Goal: Task Accomplishment & Management: Manage account settings

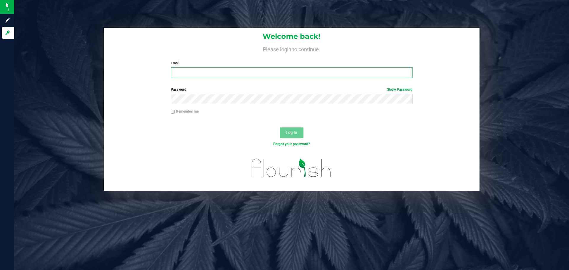
click at [203, 73] on input "Email" at bounding box center [291, 72] width 241 height 11
click at [280, 127] on button "Log In" at bounding box center [292, 132] width 24 height 11
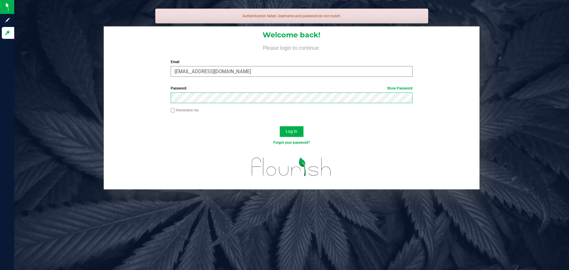
click at [280, 126] on button "Log In" at bounding box center [292, 131] width 24 height 11
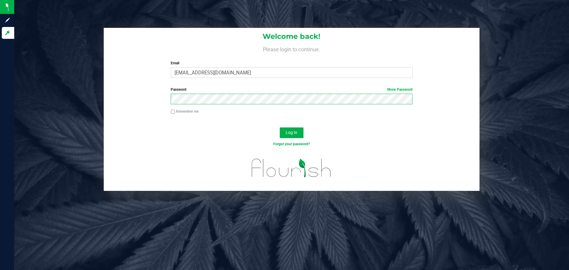
click at [280, 127] on button "Log In" at bounding box center [292, 132] width 24 height 11
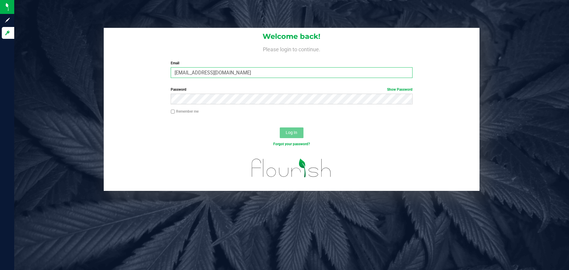
click at [188, 73] on input "danialhassan@liveparallel.com" at bounding box center [291, 72] width 241 height 11
type input "[EMAIL_ADDRESS][DOMAIN_NAME]"
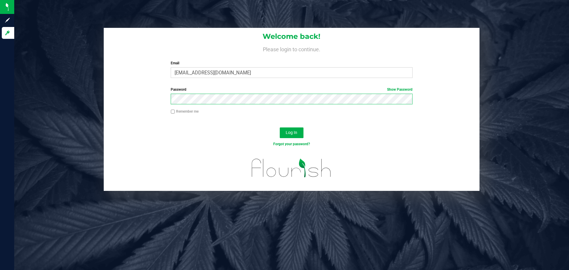
click at [280, 127] on button "Log In" at bounding box center [292, 132] width 24 height 11
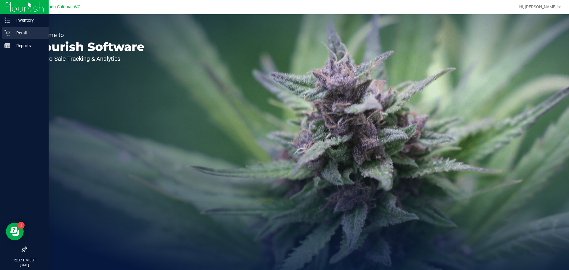
click at [10, 32] on icon at bounding box center [7, 33] width 6 height 6
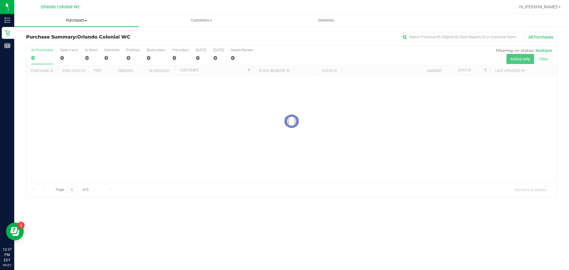
click at [84, 22] on span "Purchases" at bounding box center [76, 20] width 125 height 5
click at [39, 41] on span "Fulfillment" at bounding box center [32, 42] width 37 height 5
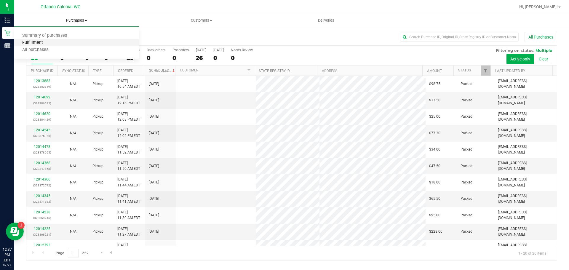
click at [38, 44] on span "Fulfillment" at bounding box center [32, 42] width 37 height 5
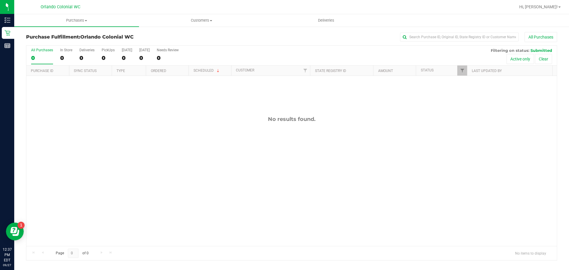
click at [248, 124] on div "No results found." at bounding box center [291, 181] width 530 height 210
click at [482, 176] on div "No results found." at bounding box center [291, 181] width 530 height 210
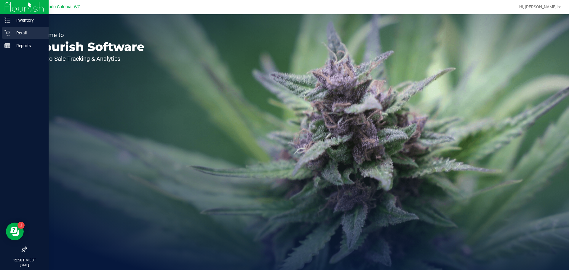
drag, startPoint x: 10, startPoint y: 28, endPoint x: 38, endPoint y: 32, distance: 28.6
click at [10, 28] on div "Retail" at bounding box center [25, 33] width 47 height 12
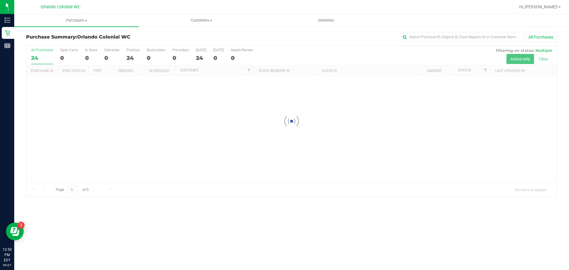
click at [231, 89] on div at bounding box center [291, 121] width 530 height 151
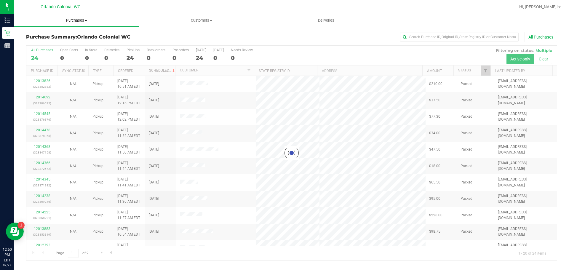
click at [81, 21] on span "Purchases" at bounding box center [76, 20] width 125 height 5
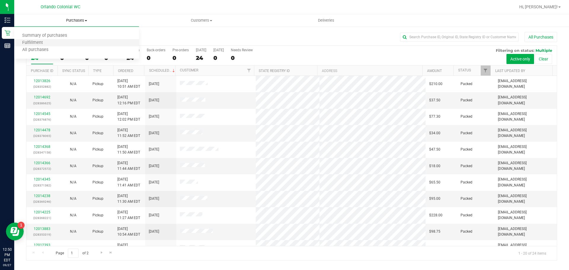
click at [56, 44] on li "Fulfillment" at bounding box center [76, 42] width 125 height 7
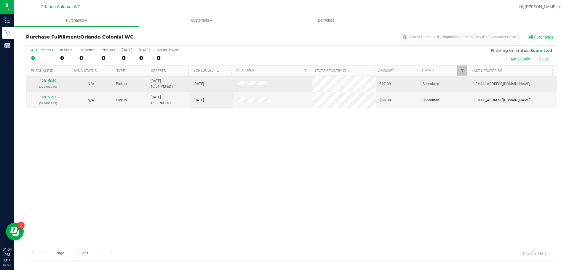
click at [52, 82] on link "12015049" at bounding box center [48, 81] width 17 height 4
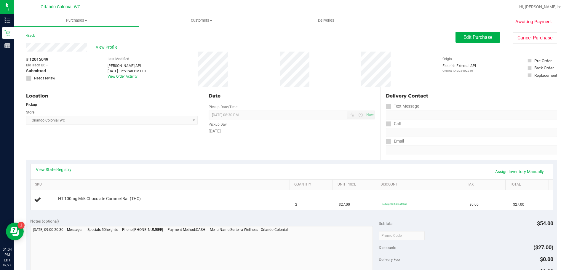
click at [30, 33] on div "Back" at bounding box center [30, 35] width 9 height 7
click at [35, 37] on link "Back" at bounding box center [30, 35] width 9 height 4
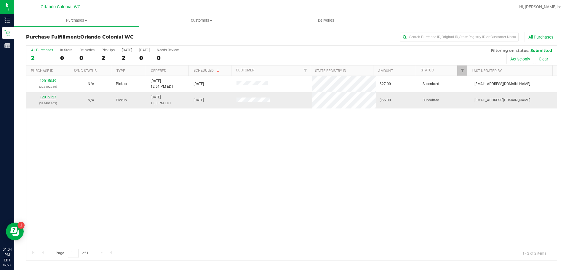
click at [48, 96] on link "12015127" at bounding box center [48, 97] width 17 height 4
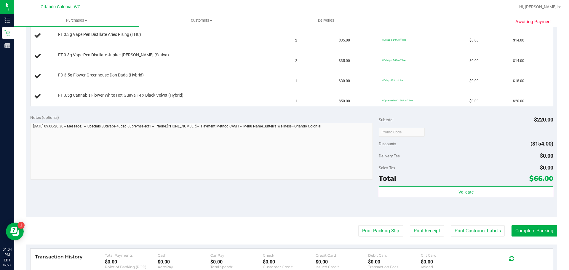
scroll to position [207, 0]
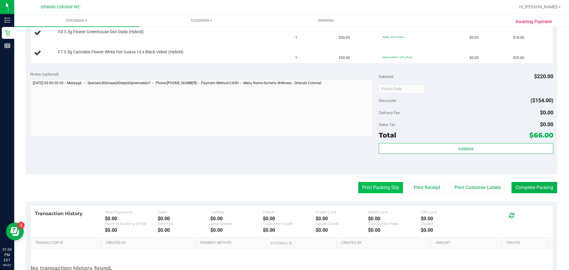
click at [367, 186] on button "Print Packing Slip" at bounding box center [380, 187] width 45 height 11
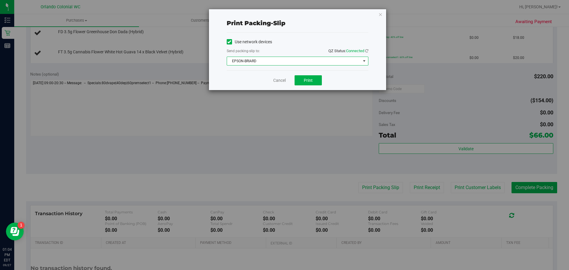
click at [315, 59] on span "EPSON-BRIARD" at bounding box center [294, 61] width 134 height 8
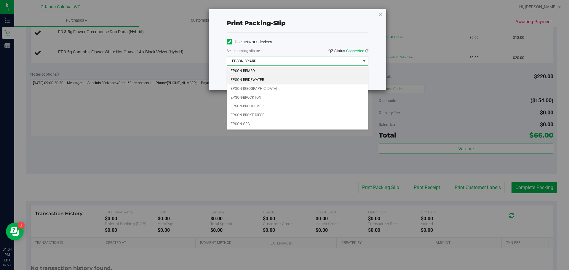
click at [269, 81] on li "EPSON-BRIDEWATER" at bounding box center [297, 80] width 141 height 9
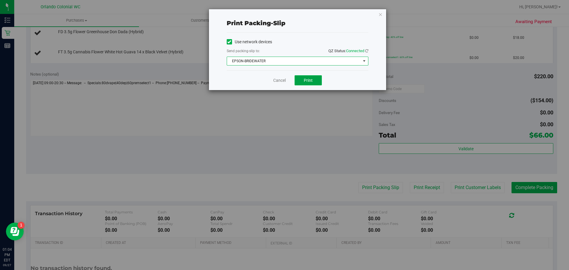
click at [303, 81] on button "Print" at bounding box center [307, 80] width 27 height 10
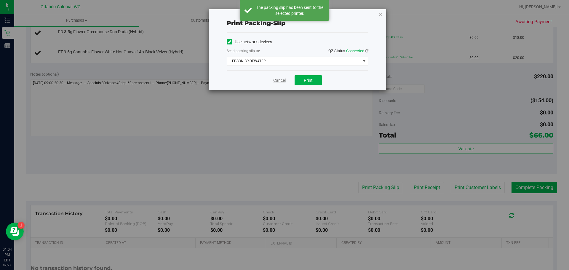
click at [277, 79] on link "Cancel" at bounding box center [279, 80] width 12 height 6
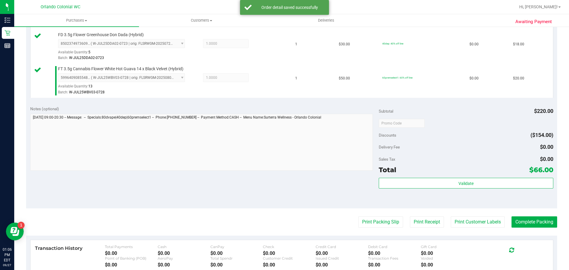
scroll to position [228, 0]
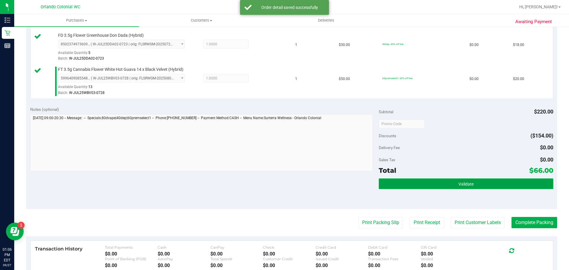
click at [492, 187] on button "Validate" at bounding box center [465, 183] width 174 height 11
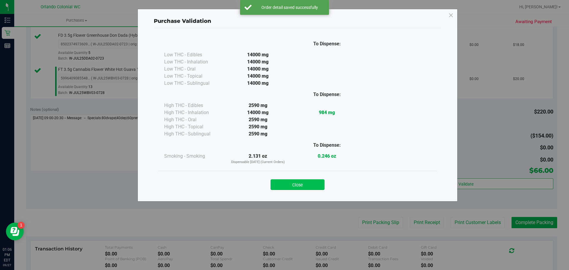
click at [309, 182] on button "Close" at bounding box center [297, 184] width 54 height 11
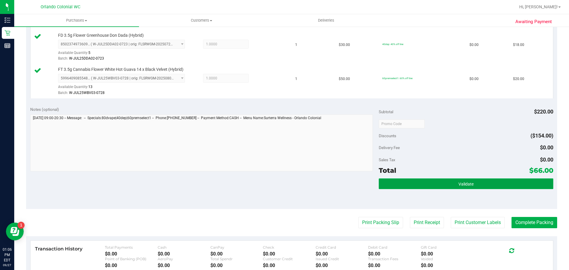
click at [527, 187] on button "Validate" at bounding box center [465, 183] width 174 height 11
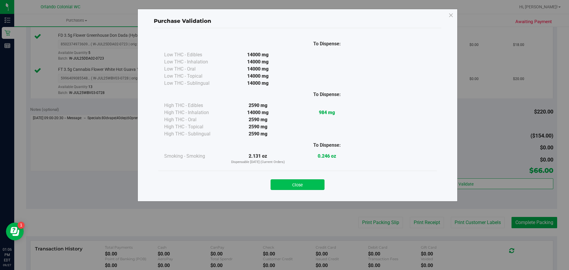
click at [313, 190] on button "Close" at bounding box center [297, 184] width 54 height 11
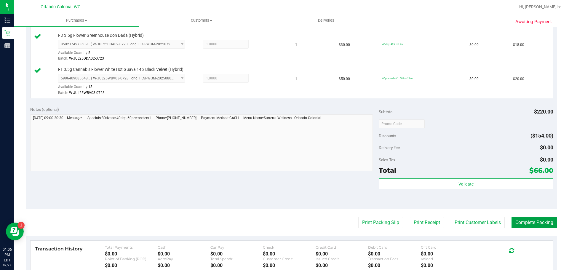
click at [527, 219] on button "Complete Packing" at bounding box center [534, 222] width 46 height 11
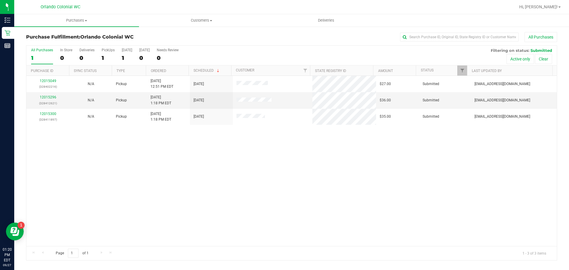
click at [184, 148] on div "12015049 (328402216) N/A Pickup [DATE] 12:51 PM EDT 9/27/2025 $27.00 Submitted …" at bounding box center [291, 161] width 530 height 170
click at [48, 98] on link "12015296" at bounding box center [48, 97] width 17 height 4
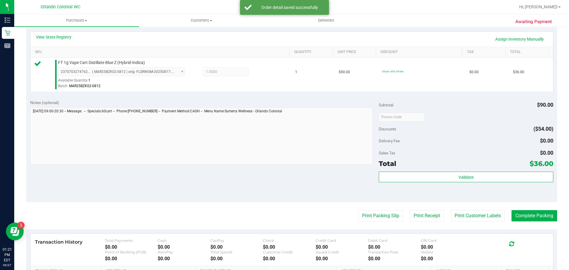
scroll to position [133, 0]
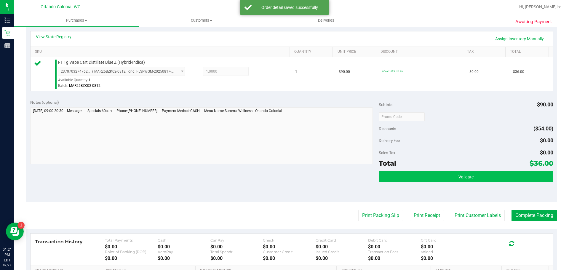
click at [518, 176] on button "Validate" at bounding box center [465, 176] width 174 height 11
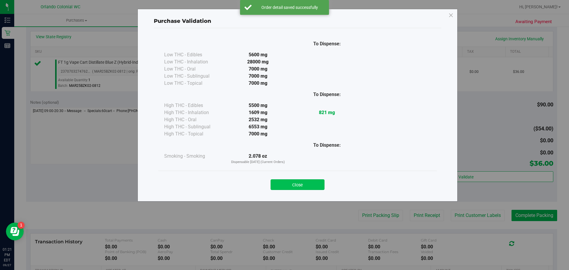
click at [308, 183] on button "Close" at bounding box center [297, 184] width 54 height 11
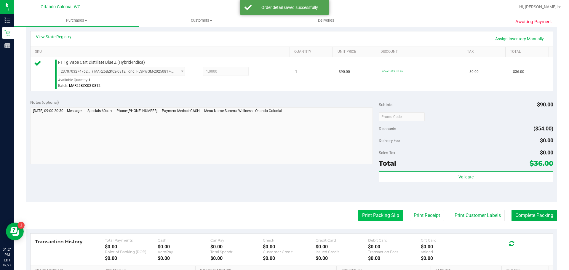
click at [384, 211] on button "Print Packing Slip" at bounding box center [380, 215] width 45 height 11
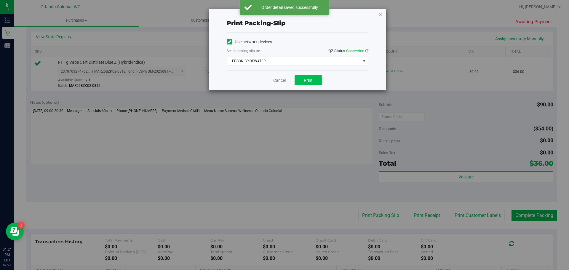
click at [313, 81] on button "Print" at bounding box center [307, 80] width 27 height 10
click at [284, 80] on link "Cancel" at bounding box center [279, 80] width 12 height 6
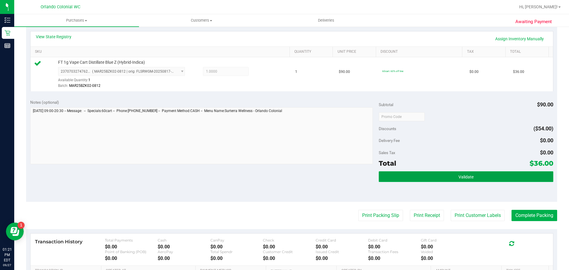
click at [510, 177] on button "Validate" at bounding box center [465, 176] width 174 height 11
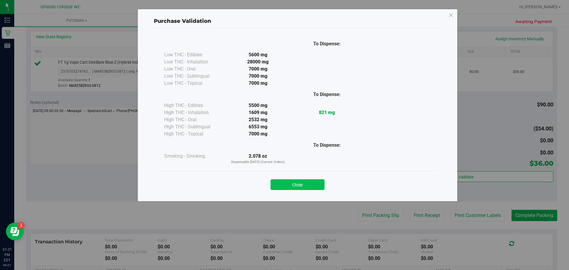
click at [304, 183] on button "Close" at bounding box center [297, 184] width 54 height 11
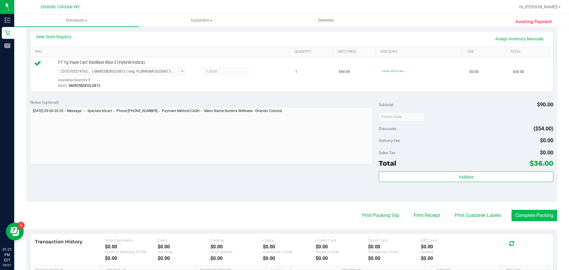
click at [542, 219] on button "Complete Packing" at bounding box center [534, 215] width 46 height 11
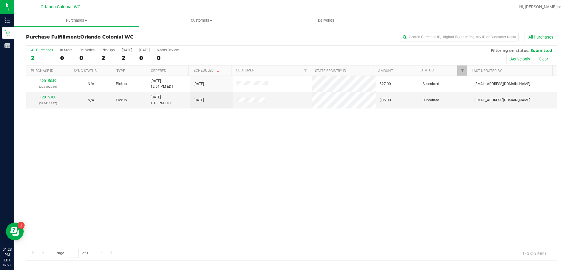
click at [155, 126] on div "12015049 (328402216) N/A Pickup [DATE] 12:51 PM EDT 9/27/2025 $27.00 Submitted …" at bounding box center [291, 161] width 530 height 170
click at [49, 97] on link "12015300" at bounding box center [48, 97] width 17 height 4
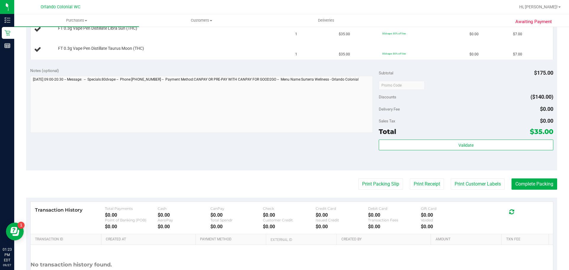
scroll to position [237, 0]
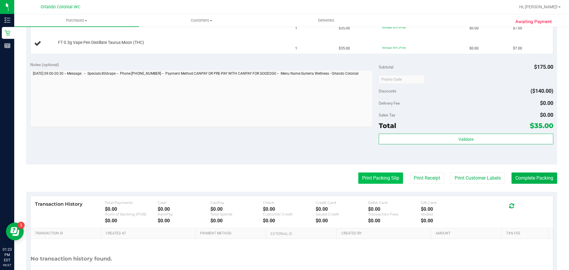
click at [381, 179] on button "Print Packing Slip" at bounding box center [380, 177] width 45 height 11
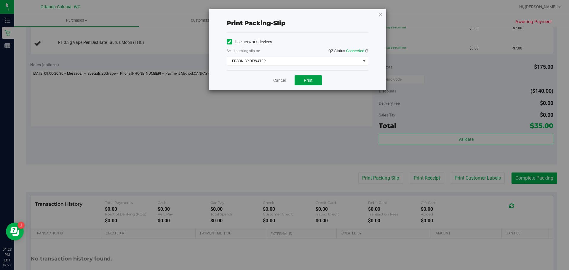
click at [306, 77] on button "Print" at bounding box center [307, 80] width 27 height 10
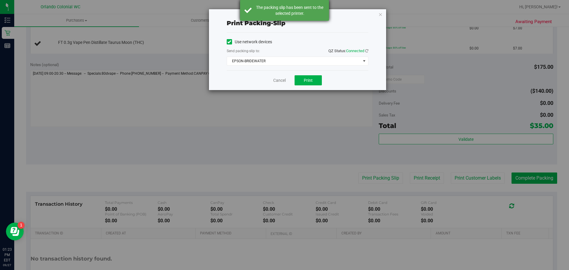
click at [289, 9] on div "The packing slip has been sent to the selected printer." at bounding box center [290, 10] width 70 height 12
click at [284, 78] on link "Cancel" at bounding box center [279, 80] width 12 height 6
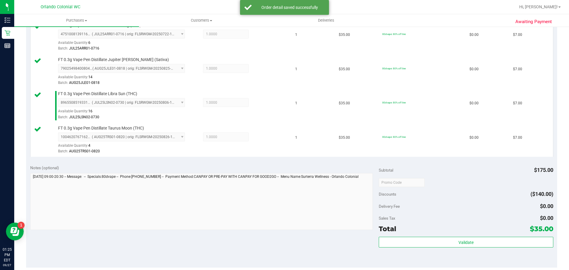
scroll to position [219, 0]
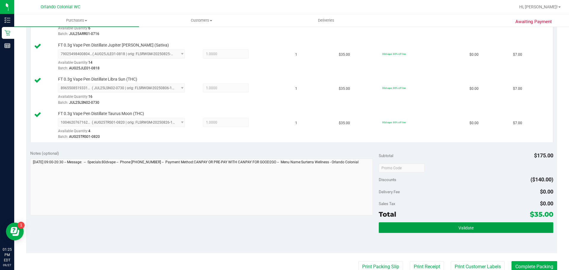
click at [498, 226] on button "Validate" at bounding box center [465, 227] width 174 height 11
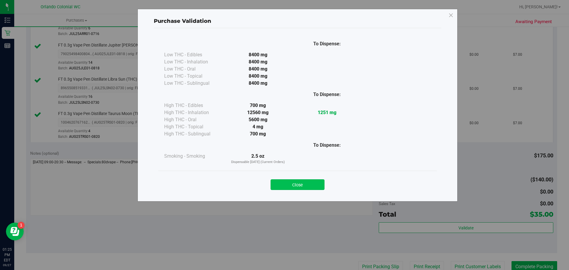
click at [301, 189] on button "Close" at bounding box center [297, 184] width 54 height 11
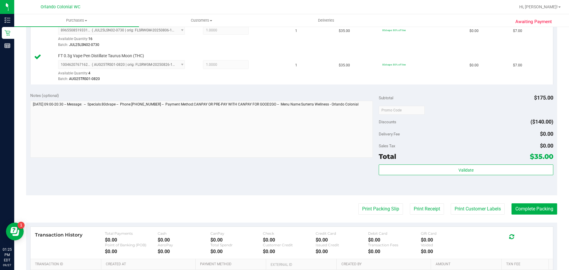
scroll to position [293, 0]
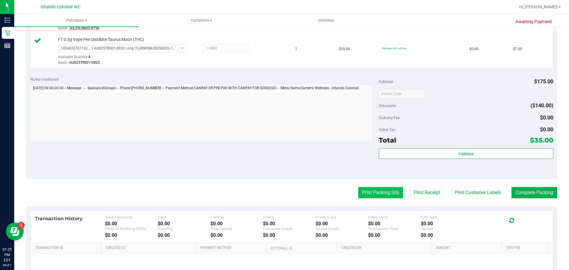
click at [384, 189] on button "Print Packing Slip" at bounding box center [380, 192] width 45 height 11
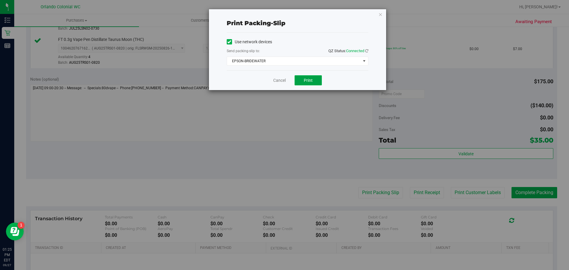
click at [309, 82] on span "Print" at bounding box center [308, 80] width 9 height 5
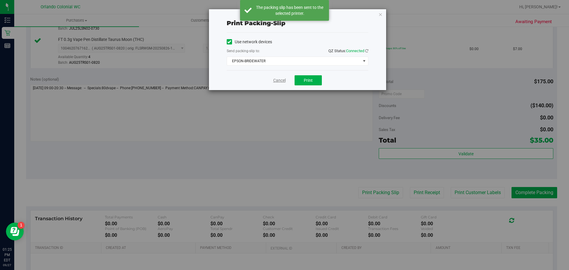
click at [279, 81] on link "Cancel" at bounding box center [279, 80] width 12 height 6
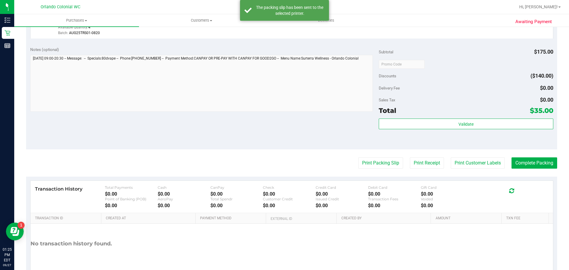
scroll to position [323, 0]
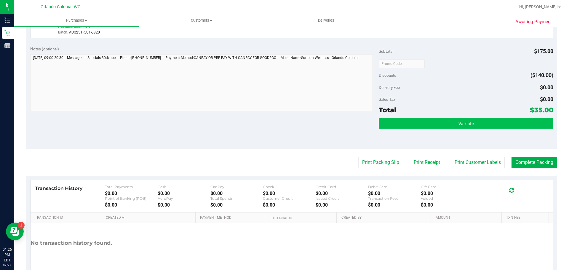
click at [505, 126] on button "Validate" at bounding box center [465, 123] width 174 height 11
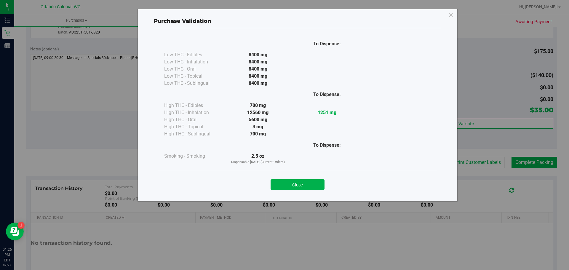
click at [436, 123] on div "To Dispense: Low THC - Edibles 8400 mg" at bounding box center [297, 112] width 287 height 168
click at [304, 182] on button "Close" at bounding box center [297, 184] width 54 height 11
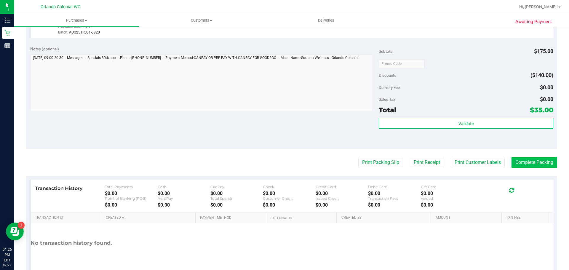
click at [548, 166] on button "Complete Packing" at bounding box center [534, 162] width 46 height 11
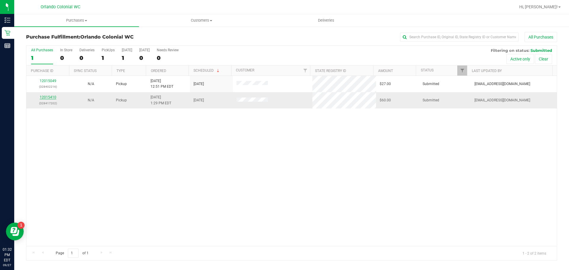
click at [48, 98] on link "12015410" at bounding box center [48, 97] width 17 height 4
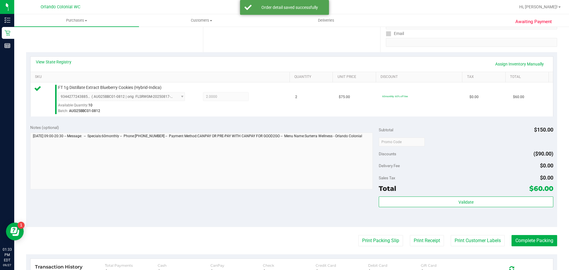
scroll to position [107, 0]
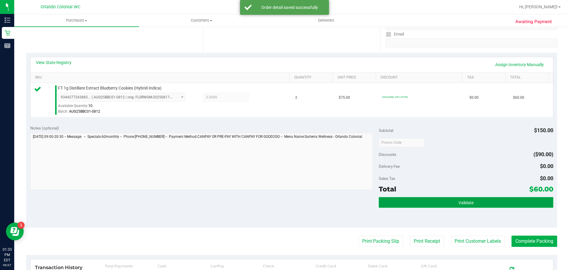
click at [492, 198] on button "Validate" at bounding box center [465, 202] width 174 height 11
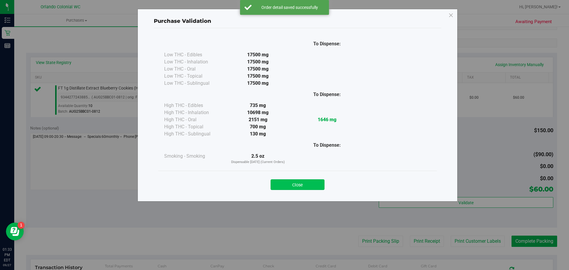
click at [299, 186] on button "Close" at bounding box center [297, 184] width 54 height 11
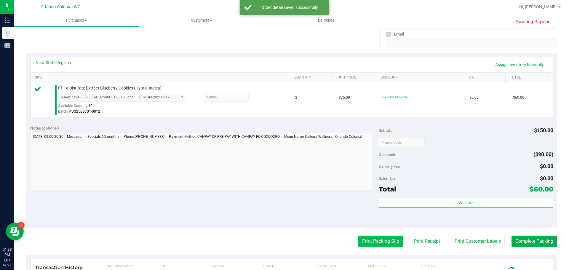
click at [376, 245] on button "Print Packing Slip" at bounding box center [380, 240] width 45 height 11
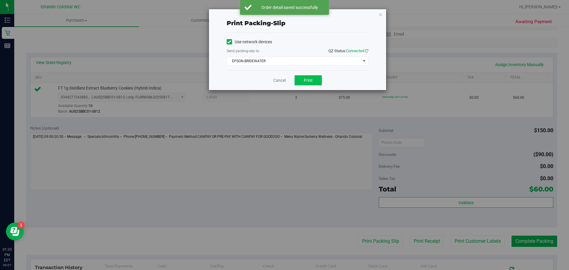
click at [314, 80] on button "Print" at bounding box center [307, 80] width 27 height 10
click at [280, 82] on link "Cancel" at bounding box center [279, 80] width 12 height 6
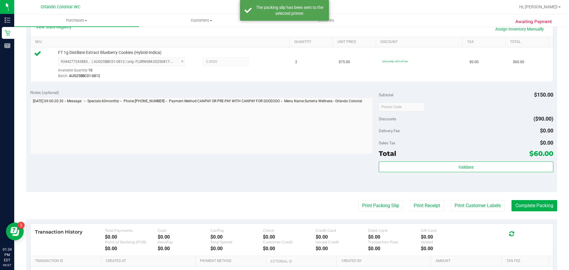
scroll to position [153, 0]
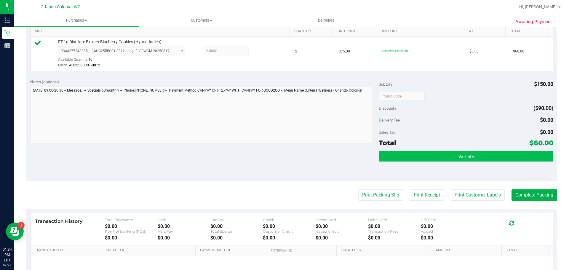
click at [450, 156] on button "Validate" at bounding box center [465, 156] width 174 height 11
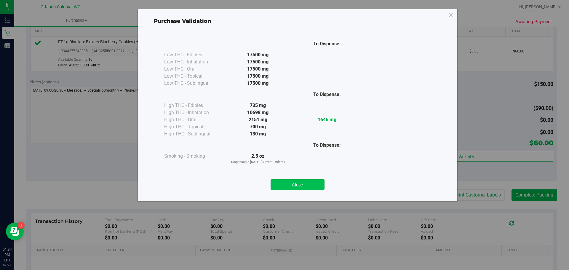
click at [297, 181] on button "Close" at bounding box center [297, 184] width 54 height 11
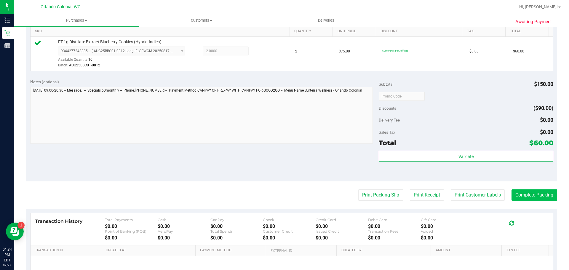
click at [537, 198] on button "Complete Packing" at bounding box center [534, 194] width 46 height 11
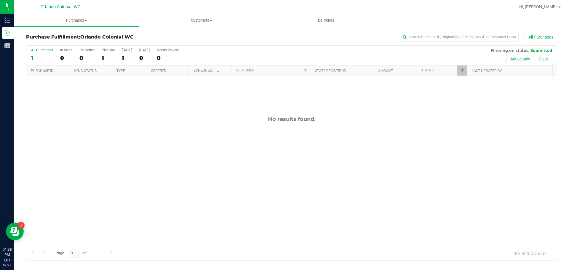
click at [6, 21] on icon at bounding box center [7, 20] width 6 height 6
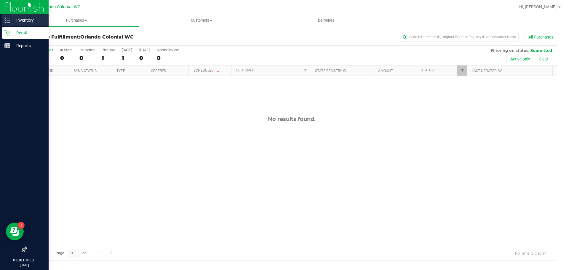
click at [36, 21] on p "Inventory" at bounding box center [28, 20] width 36 height 7
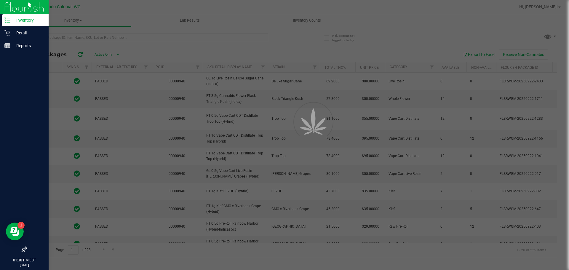
click at [176, 40] on div at bounding box center [284, 135] width 569 height 270
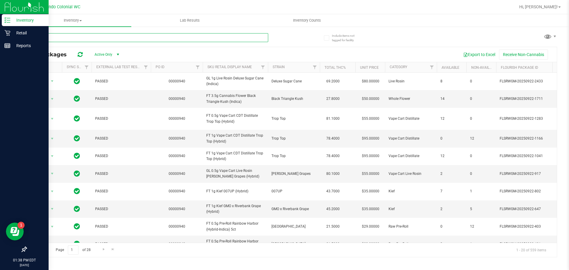
click at [207, 37] on input "text" at bounding box center [147, 37] width 242 height 9
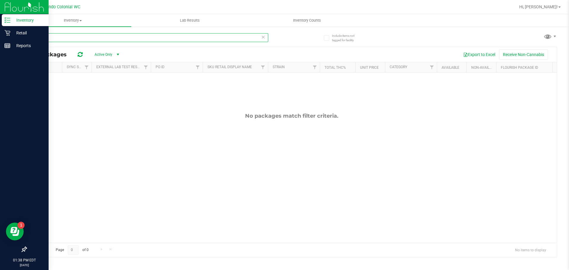
type input "m"
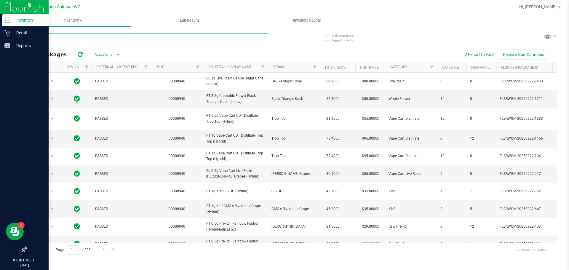
type input "jelly"
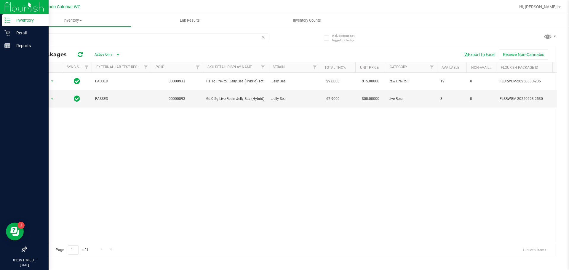
click at [285, 161] on div "Action Action Global inventory Package audit log Print package label Print prod…" at bounding box center [291, 158] width 530 height 170
click at [261, 36] on icon at bounding box center [263, 36] width 4 height 7
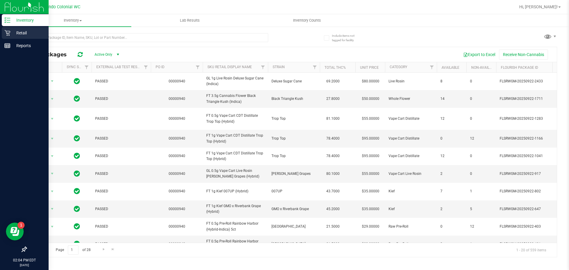
click at [9, 33] on icon at bounding box center [7, 33] width 6 height 6
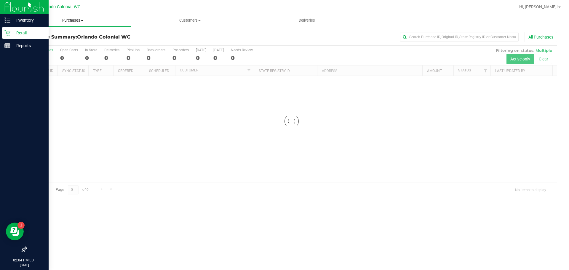
click at [80, 20] on span "Purchases" at bounding box center [72, 20] width 117 height 5
click at [36, 44] on span "Fulfillment" at bounding box center [32, 42] width 37 height 5
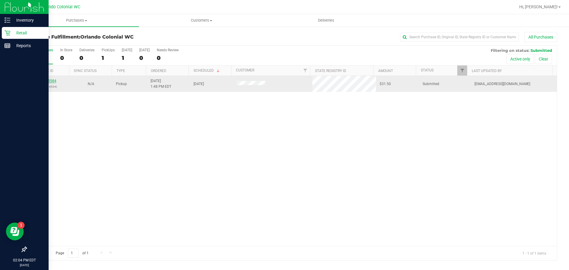
click at [50, 82] on link "12015584" at bounding box center [48, 81] width 17 height 4
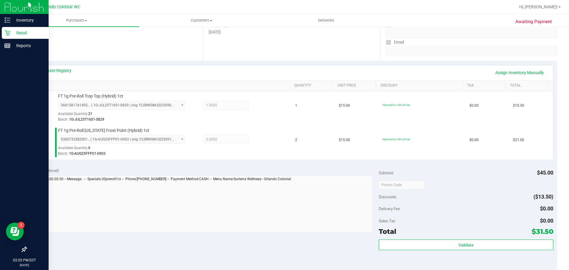
scroll to position [106, 0]
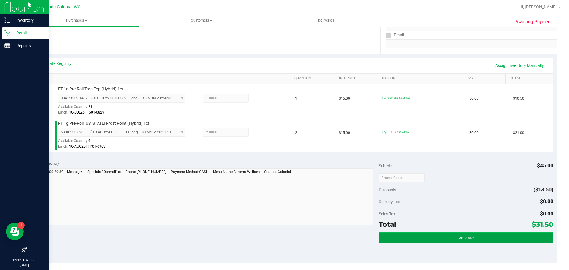
click at [447, 239] on button "Validate" at bounding box center [465, 237] width 174 height 11
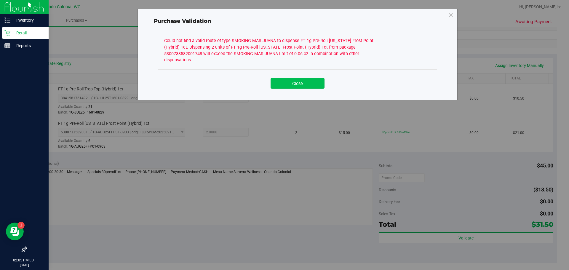
click at [301, 81] on button "Close" at bounding box center [297, 83] width 54 height 11
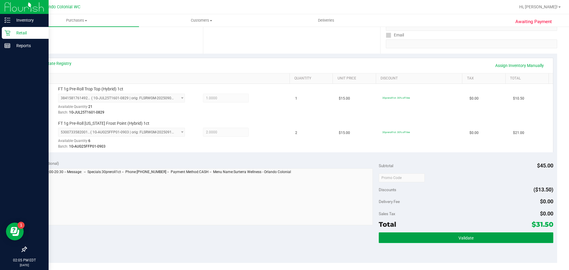
click at [438, 238] on button "Validate" at bounding box center [465, 237] width 174 height 11
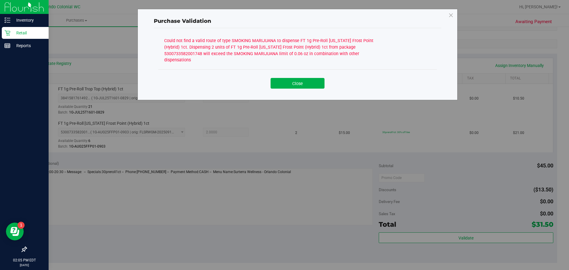
drag, startPoint x: 164, startPoint y: 47, endPoint x: 324, endPoint y: 53, distance: 160.0
click at [324, 53] on div "Could not find a valid route of type SMOKING MARIJUANA to dispense FT 1g Pre-Ro…" at bounding box center [275, 49] width 222 height 27
copy div "Dispensing 2 units of FT 1g Pre-Roll [US_STATE] Frost Point (Hybrid) 1ct from p…"
click at [309, 78] on button "Close" at bounding box center [297, 83] width 54 height 11
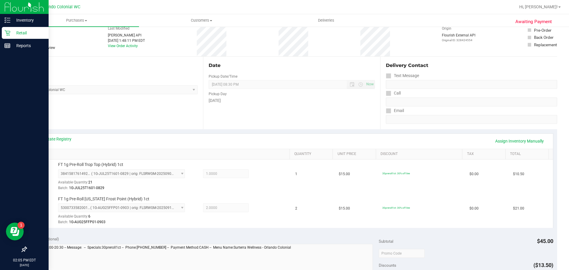
scroll to position [0, 0]
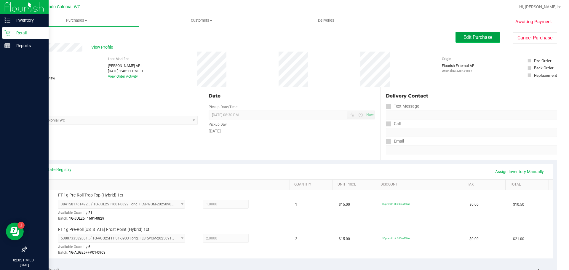
click at [471, 41] on button "Edit Purchase" at bounding box center [477, 37] width 44 height 11
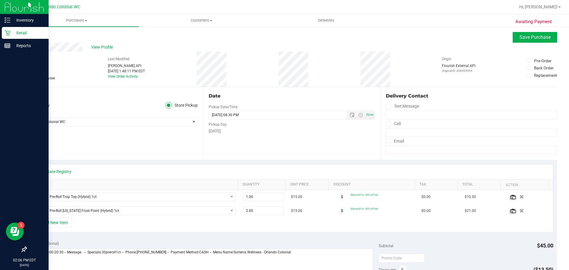
click at [29, 78] on icon at bounding box center [29, 78] width 4 height 0
click at [0, 0] on input "Needs review" at bounding box center [0, 0] width 0 height 0
click at [527, 33] on button "Save Purchase" at bounding box center [534, 37] width 44 height 11
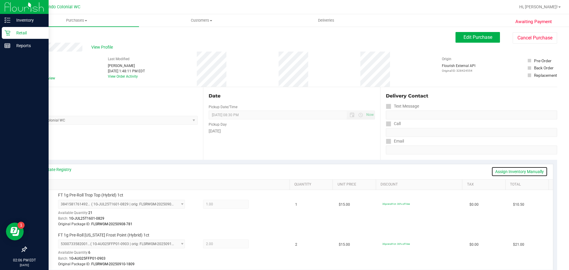
click at [525, 171] on link "Assign Inventory Manually" at bounding box center [519, 171] width 56 height 10
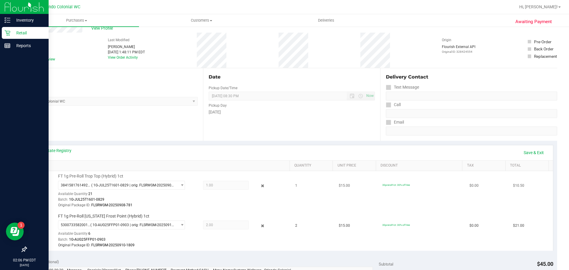
scroll to position [30, 0]
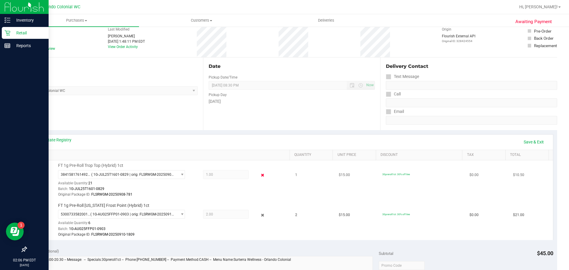
click at [259, 173] on icon at bounding box center [262, 175] width 6 height 7
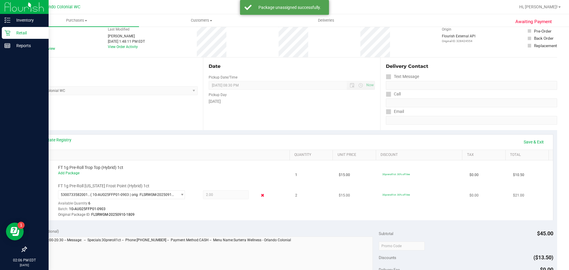
click at [259, 196] on icon at bounding box center [262, 195] width 6 height 7
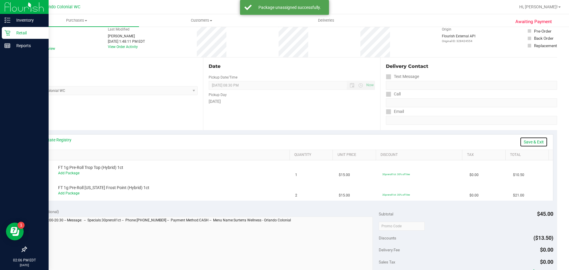
click at [539, 141] on link "Save & Exit" at bounding box center [533, 142] width 28 height 10
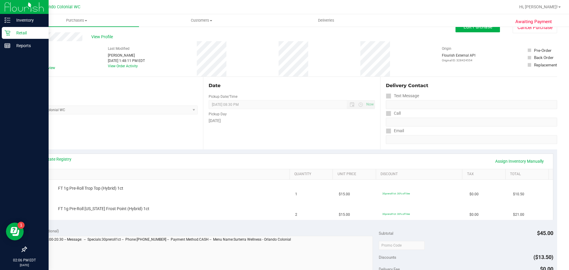
scroll to position [0, 0]
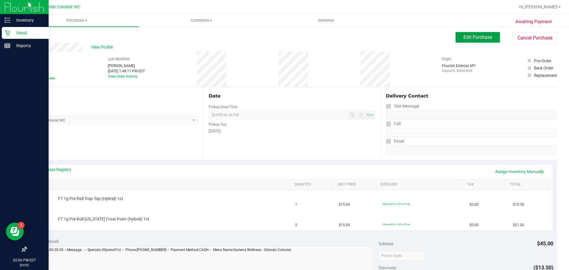
click at [477, 41] on button "Edit Purchase" at bounding box center [477, 37] width 44 height 11
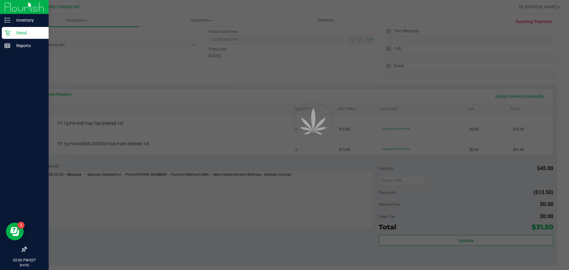
scroll to position [118, 0]
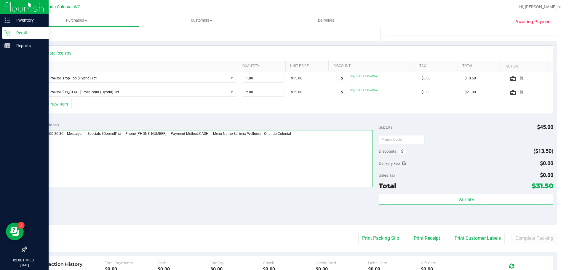
click at [314, 137] on textarea at bounding box center [201, 158] width 343 height 57
paste textarea "Dispensing 2 units of FT 1g Pre-Roll [US_STATE] Frost Point (Hybrid) 1ct from p…"
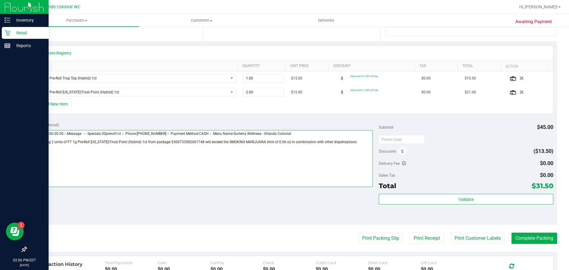
click at [31, 142] on textarea at bounding box center [201, 158] width 343 height 57
drag, startPoint x: 174, startPoint y: 143, endPoint x: 229, endPoint y: 144, distance: 54.5
click at [229, 144] on textarea at bounding box center [201, 158] width 343 height 57
drag, startPoint x: 326, startPoint y: 144, endPoint x: 32, endPoint y: 144, distance: 293.8
click at [32, 144] on textarea at bounding box center [201, 158] width 343 height 57
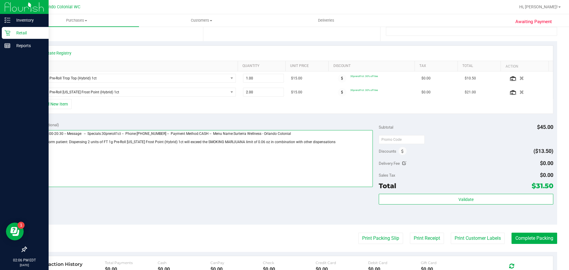
type textarea "[DATE] 09:00-20:30 -- Message: -- Specials:30preroll1ct -- Phone:[PHONE_NUMBER]…"
click at [376, 115] on div "View State Registry SKU Quantity Unit Price Discount Tax Total Action FT 1g Pre…" at bounding box center [291, 79] width 531 height 77
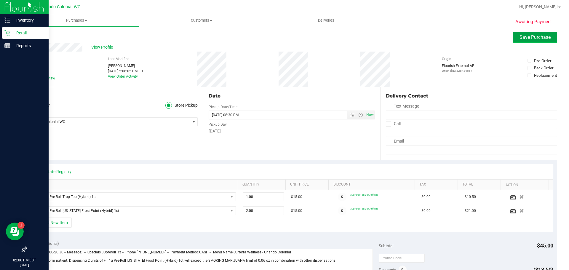
click at [523, 32] on button "Save Purchase" at bounding box center [534, 37] width 44 height 11
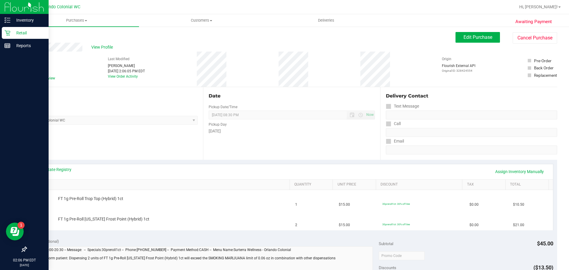
click at [406, 39] on div "Back Edit Purchase Cancel Purchase" at bounding box center [291, 37] width 531 height 11
click at [42, 58] on span "# 12015584" at bounding box center [37, 59] width 22 height 6
copy span "12015584"
click at [359, 47] on div "View Profile" at bounding box center [240, 47] width 429 height 9
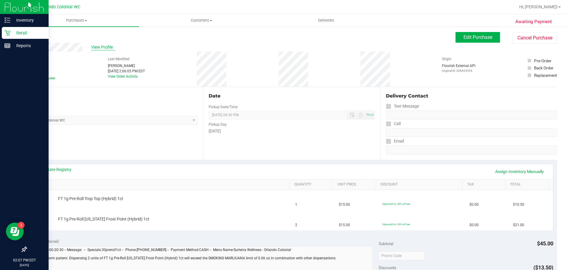
click at [97, 44] on span "View Profile" at bounding box center [103, 47] width 24 height 6
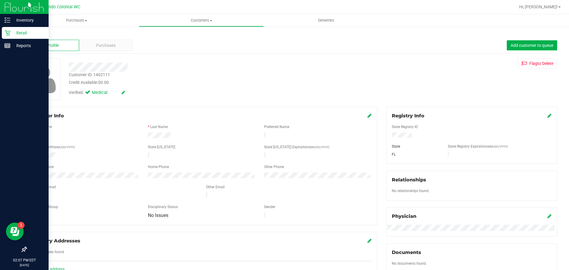
click at [102, 74] on div "Customer ID: 1402111" at bounding box center [89, 75] width 41 height 6
copy div "1402111"
click at [370, 137] on div at bounding box center [317, 135] width 116 height 7
click at [36, 36] on link "Back" at bounding box center [31, 35] width 10 height 4
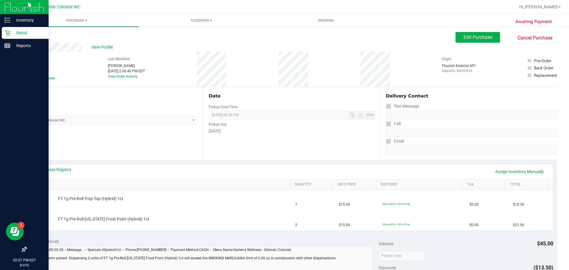
click at [6, 34] on icon at bounding box center [7, 33] width 6 height 6
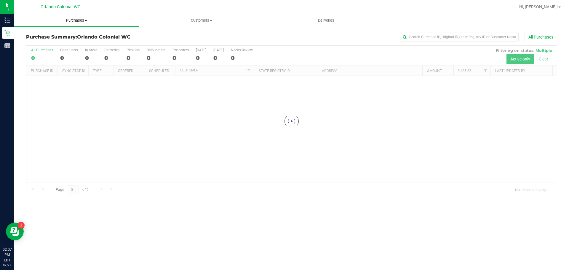
click at [82, 19] on span "Purchases" at bounding box center [76, 20] width 125 height 5
click at [43, 45] on span "Fulfillment" at bounding box center [32, 42] width 37 height 5
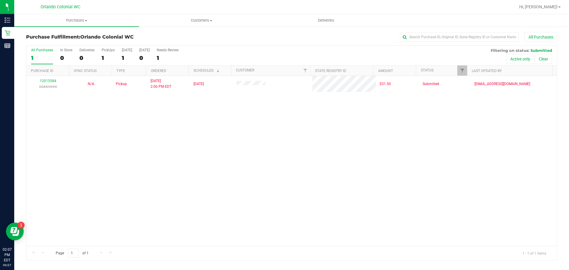
click at [237, 133] on div "12015584 (328424554) N/A Pickup [DATE] 2:06 PM EDT 9/27/2025 $31.50 Submitted […" at bounding box center [291, 161] width 530 height 170
click at [286, 144] on div "12015584 (328424554) N/A Pickup [DATE] 2:06 PM EDT 9/27/2025 $31.50 Submitted […" at bounding box center [291, 161] width 530 height 170
click at [246, 128] on div "12015584 (328424554) N/A Pickup [DATE] 2:06 PM EDT 9/27/2025 $31.50 Submitted […" at bounding box center [291, 161] width 530 height 170
click at [325, 159] on div "12015584 (328424554) N/A Pickup [DATE] 2:06 PM EDT 9/27/2025 $31.50 Submitted […" at bounding box center [291, 161] width 530 height 170
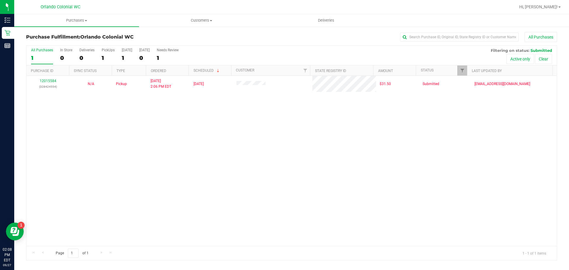
click at [282, 133] on div "12015584 (328424554) N/A Pickup [DATE] 2:06 PM EDT 9/27/2025 $31.50 Submitted […" at bounding box center [291, 161] width 530 height 170
click at [194, 119] on div "12015584 (328424554) N/A Pickup [DATE] 2:06 PM EDT 9/27/2025 $31.50 Submitted […" at bounding box center [291, 161] width 530 height 170
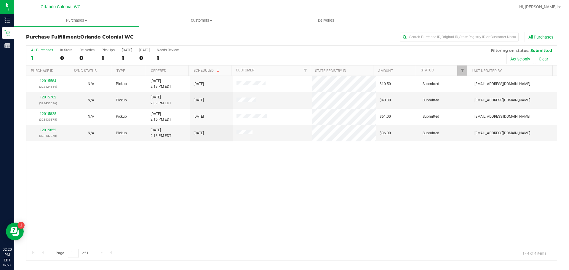
click at [280, 178] on div "12015584 (328424554) N/A Pickup [DATE] 2:19 PM EDT 9/27/2025 $10.50 Submitted […" at bounding box center [291, 161] width 530 height 170
click at [52, 97] on link "12015762" at bounding box center [48, 97] width 17 height 4
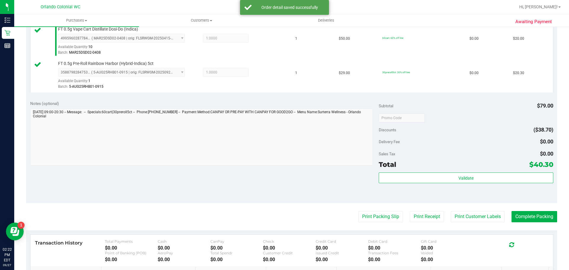
scroll to position [180, 0]
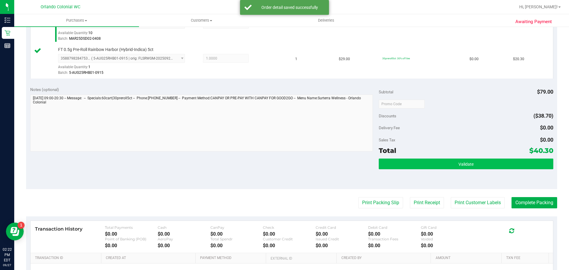
click at [478, 161] on button "Validate" at bounding box center [465, 163] width 174 height 11
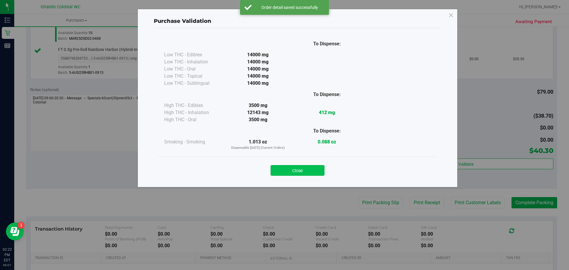
click at [288, 166] on button "Close" at bounding box center [297, 170] width 54 height 11
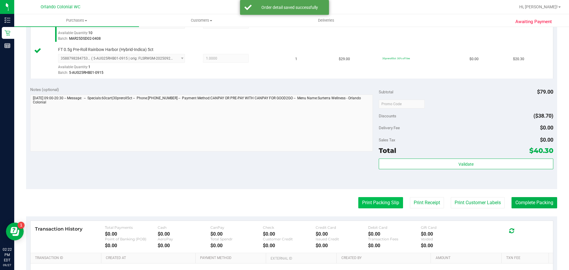
click at [374, 206] on button "Print Packing Slip" at bounding box center [380, 202] width 45 height 11
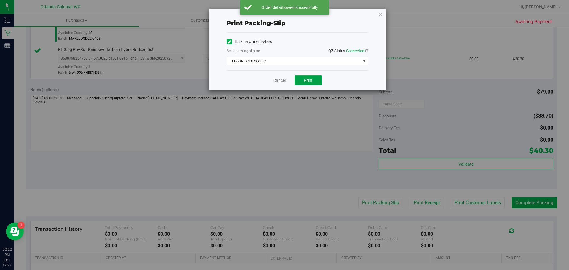
click at [306, 84] on button "Print" at bounding box center [307, 80] width 27 height 10
click at [279, 80] on link "Cancel" at bounding box center [279, 80] width 12 height 6
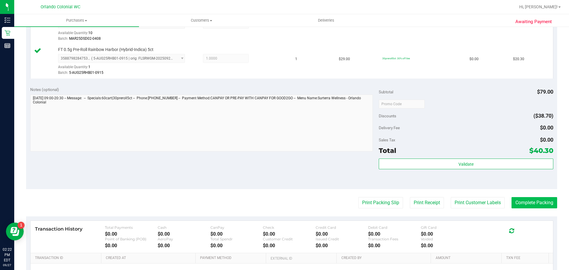
click at [539, 201] on button "Complete Packing" at bounding box center [534, 202] width 46 height 11
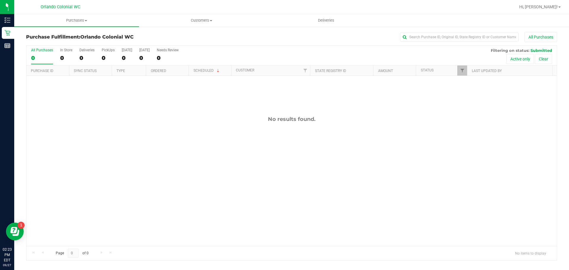
drag, startPoint x: 131, startPoint y: 102, endPoint x: 86, endPoint y: 34, distance: 81.9
click at [131, 102] on div "No results found." at bounding box center [291, 181] width 530 height 210
click at [76, 23] on span "Purchases" at bounding box center [76, 20] width 125 height 5
click at [54, 44] on li "Fulfillment" at bounding box center [76, 42] width 125 height 7
click at [143, 112] on div "No results found." at bounding box center [291, 181] width 530 height 210
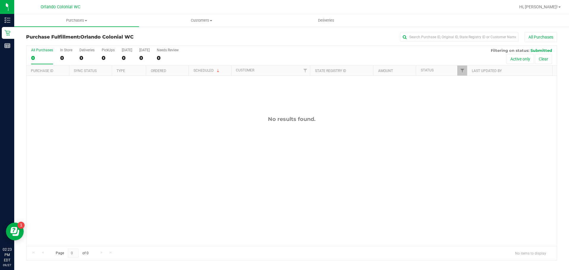
click at [150, 106] on div "No results found." at bounding box center [291, 181] width 530 height 210
click at [79, 21] on span "Purchases" at bounding box center [76, 20] width 125 height 5
click at [51, 43] on li "Fulfillment" at bounding box center [76, 42] width 125 height 7
click at [270, 145] on div "No results found." at bounding box center [291, 181] width 530 height 210
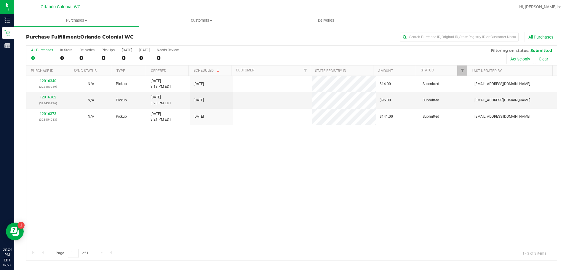
drag, startPoint x: 230, startPoint y: 150, endPoint x: 227, endPoint y: 147, distance: 4.6
click at [230, 150] on div "12016340 (328459219) N/A Pickup [DATE] 3:18 PM EDT 9/27/2025 $14.00 Submitted […" at bounding box center [291, 161] width 530 height 170
click at [195, 166] on div "12016340 (328459219) N/A Pickup [DATE] 3:18 PM EDT 9/27/2025 $14.00 Submitted […" at bounding box center [291, 161] width 530 height 170
click at [51, 95] on link "12016362" at bounding box center [48, 97] width 17 height 4
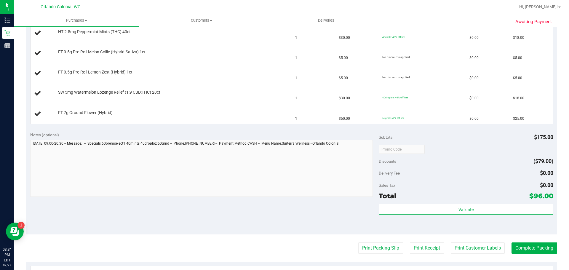
scroll to position [267, 0]
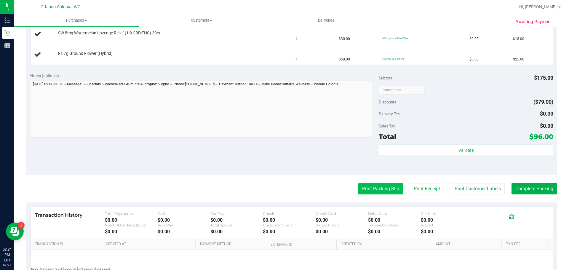
click at [370, 191] on button "Print Packing Slip" at bounding box center [380, 188] width 45 height 11
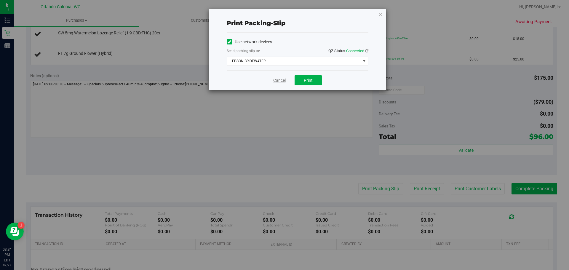
click at [281, 81] on link "Cancel" at bounding box center [279, 80] width 12 height 6
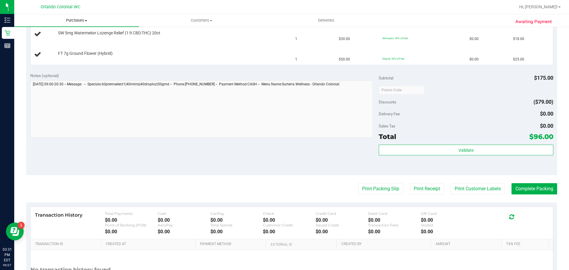
click at [71, 19] on span "Purchases" at bounding box center [76, 20] width 125 height 5
click at [59, 44] on li "Fulfillment" at bounding box center [76, 42] width 125 height 7
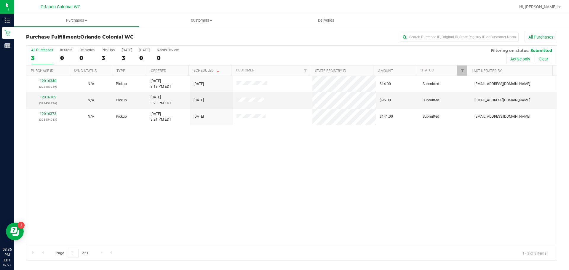
click at [200, 154] on div "12016340 (328459219) N/A Pickup [DATE] 3:18 PM EDT 9/27/2025 $14.00 Submitted […" at bounding box center [291, 161] width 530 height 170
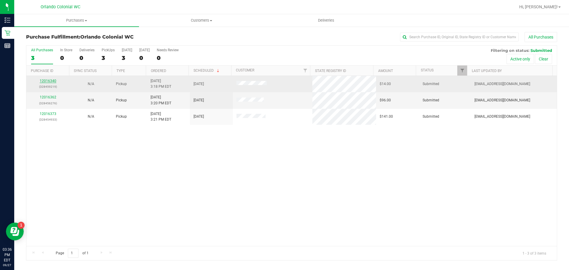
click at [54, 80] on link "12016340" at bounding box center [48, 81] width 17 height 4
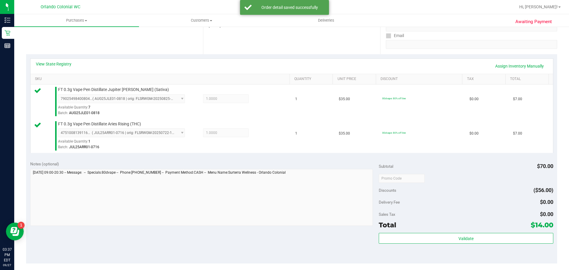
scroll to position [141, 0]
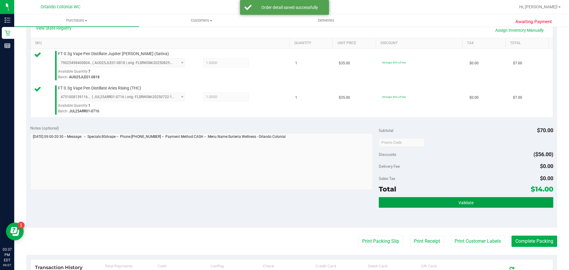
click at [504, 205] on button "Validate" at bounding box center [465, 202] width 174 height 11
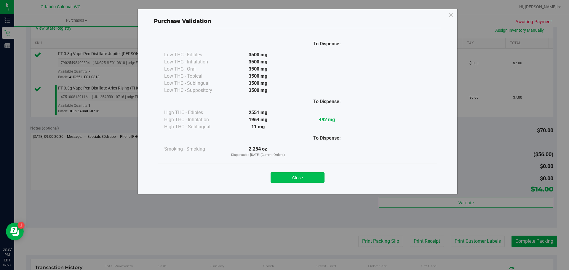
click at [311, 181] on button "Close" at bounding box center [297, 177] width 54 height 11
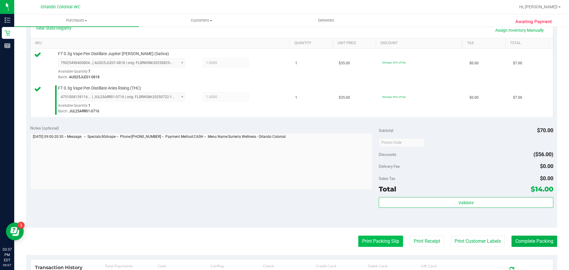
click at [384, 246] on button "Print Packing Slip" at bounding box center [380, 240] width 45 height 11
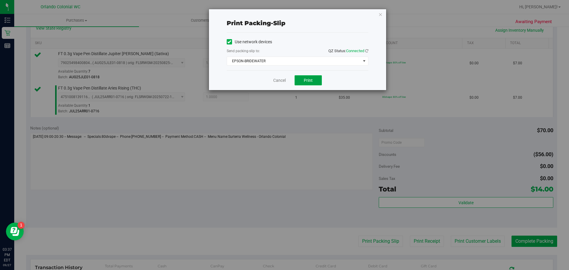
click at [311, 84] on button "Print" at bounding box center [307, 80] width 27 height 10
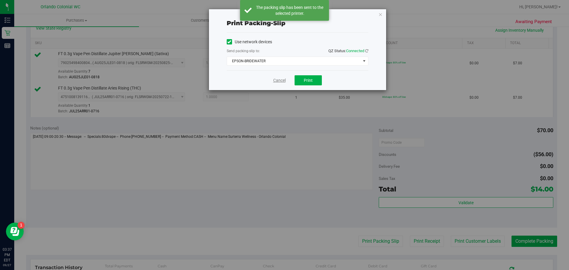
click at [276, 81] on link "Cancel" at bounding box center [279, 80] width 12 height 6
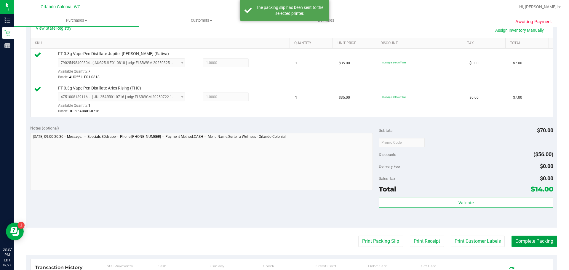
click at [539, 241] on button "Complete Packing" at bounding box center [534, 240] width 46 height 11
